Goal: Navigation & Orientation: Go to known website

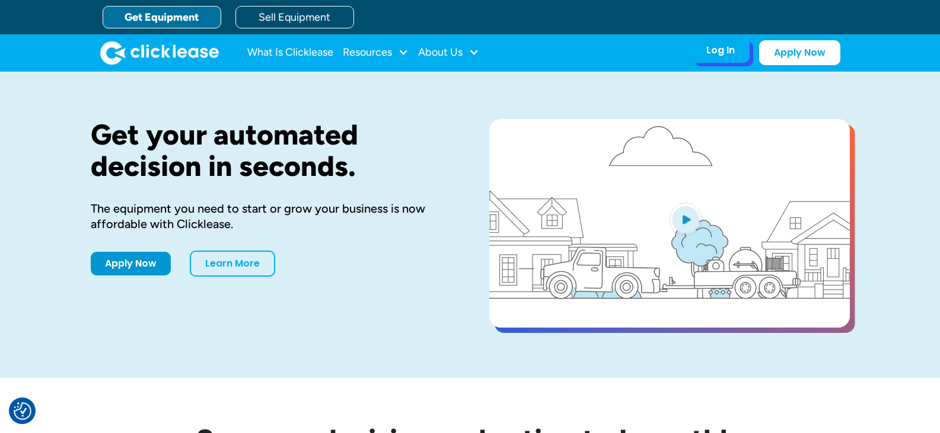
click at [720, 58] on div "Log In Account login I use Clicklease to get my equipment Partner Portal I offe…" at bounding box center [720, 50] width 58 height 25
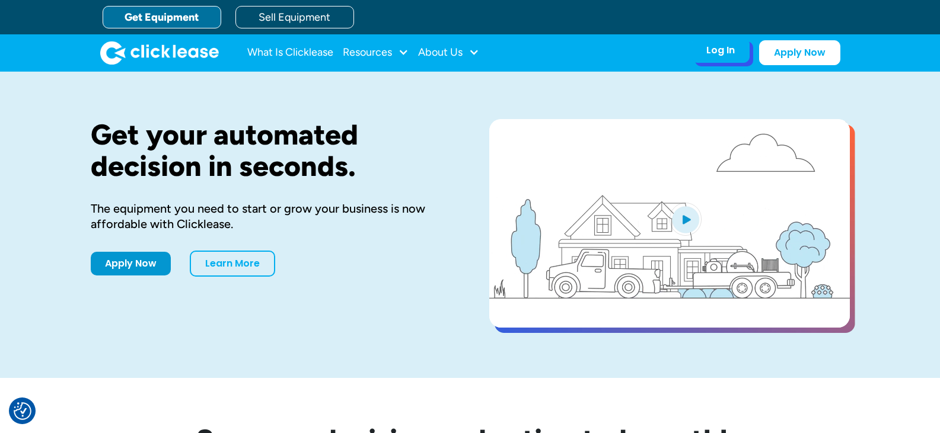
click at [725, 48] on div "Log In" at bounding box center [720, 50] width 28 height 12
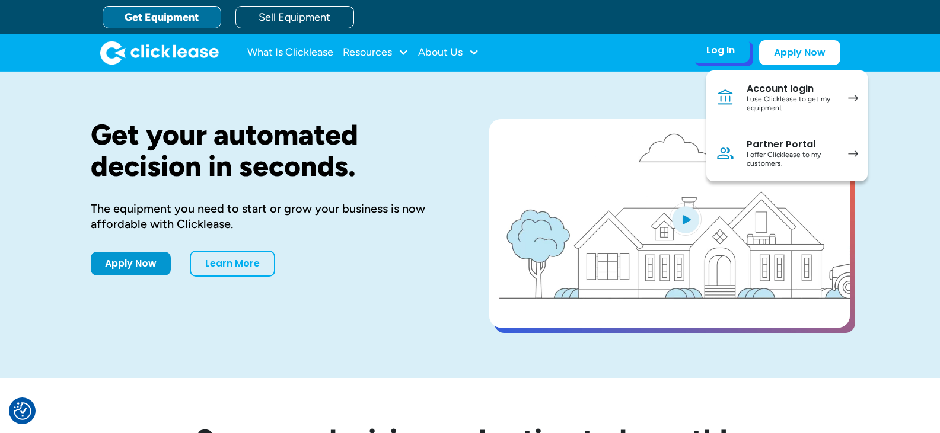
click at [767, 95] on div "I use Clicklease to get my equipment" at bounding box center [792, 104] width 90 height 18
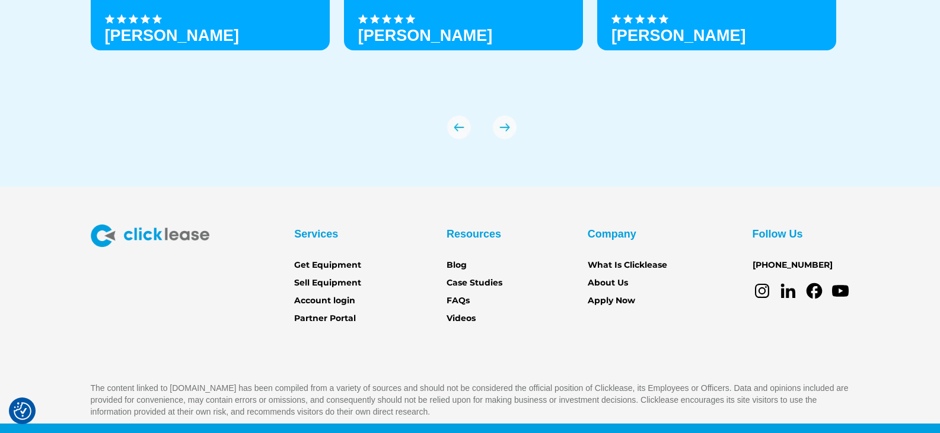
scroll to position [4240, 0]
